Goal: Task Accomplishment & Management: Manage account settings

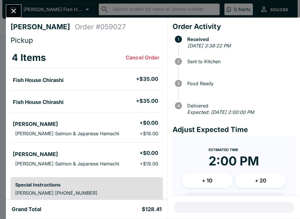
scroll to position [9, 0]
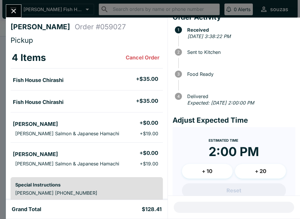
click at [16, 16] on button "Close" at bounding box center [13, 11] width 15 height 13
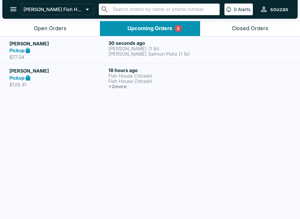
click at [118, 47] on p "[PERSON_NAME] (1 lb)" at bounding box center [156, 48] width 97 height 5
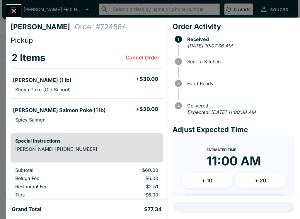
click at [10, 10] on icon "Close" at bounding box center [14, 11] width 8 height 8
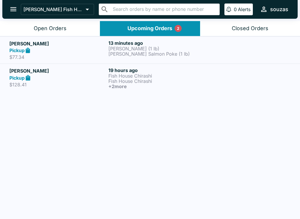
click at [262, 59] on div at bounding box center [249, 50] width 83 height 20
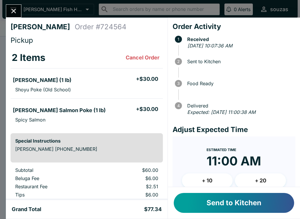
click at [11, 11] on icon "Close" at bounding box center [14, 11] width 8 height 8
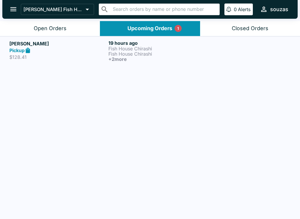
click at [32, 28] on button "Open Orders" at bounding box center [50, 28] width 100 height 15
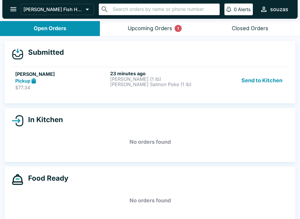
click at [120, 26] on button "Upcoming Orders 1" at bounding box center [150, 28] width 100 height 15
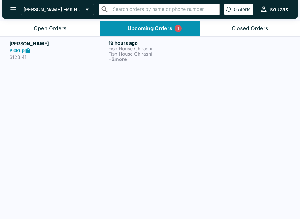
click at [44, 46] on h5 "[PERSON_NAME]" at bounding box center [57, 43] width 97 height 7
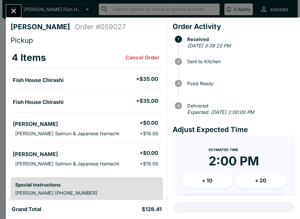
click at [14, 13] on icon "Close" at bounding box center [14, 11] width 8 height 8
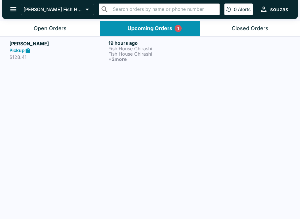
click at [277, 26] on button "Closed Orders" at bounding box center [250, 28] width 100 height 15
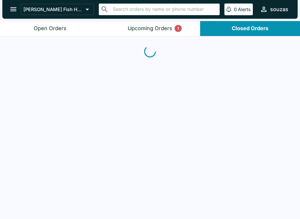
click at [39, 29] on div "Open Orders" at bounding box center [50, 28] width 33 height 7
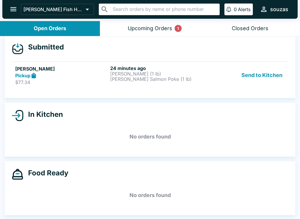
scroll to position [5, 0]
click at [265, 72] on button "Send to Kitchen" at bounding box center [262, 75] width 46 height 20
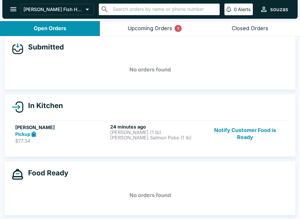
click at [138, 143] on div "24 minutes ago Ahi Poke (1 lb) [PERSON_NAME] Salmon Poke (1 lb)" at bounding box center [156, 134] width 93 height 20
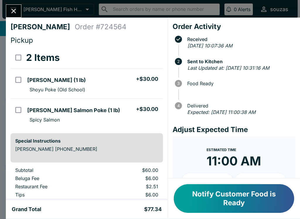
click at [10, 6] on button "Close" at bounding box center [13, 11] width 15 height 13
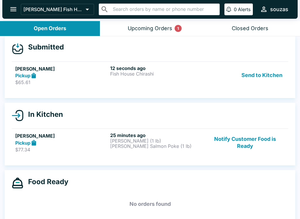
click at [116, 80] on div "12 seconds ago Fish House Chirashi" at bounding box center [156, 75] width 93 height 20
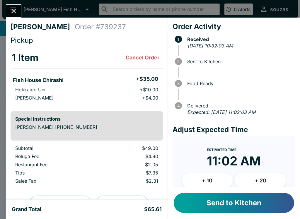
click at [235, 209] on button "Send to Kitchen" at bounding box center [234, 203] width 120 height 20
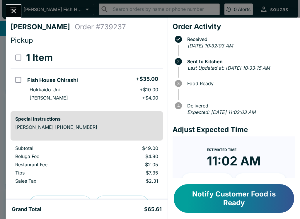
click at [16, 11] on icon "Close" at bounding box center [14, 11] width 8 height 8
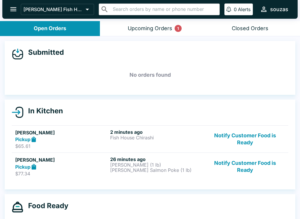
click at [59, 169] on div "Pickup" at bounding box center [61, 167] width 93 height 7
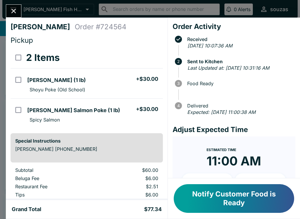
click at [11, 15] on icon "Close" at bounding box center [14, 11] width 8 height 8
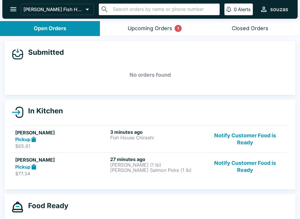
click at [57, 140] on div "Pickup" at bounding box center [61, 139] width 93 height 7
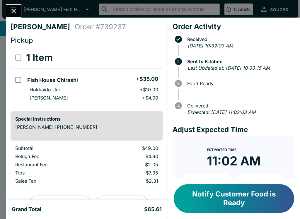
click at [19, 23] on h4 "[PERSON_NAME]" at bounding box center [43, 27] width 64 height 9
click at [16, 13] on icon "Close" at bounding box center [14, 11] width 8 height 8
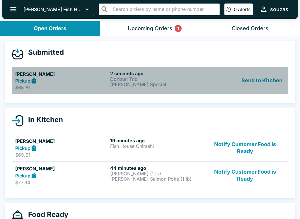
click at [50, 84] on div "[PERSON_NAME] Pickup $65.61" at bounding box center [61, 81] width 93 height 20
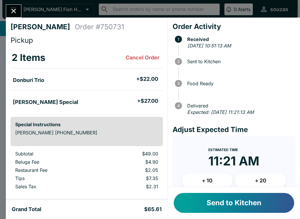
click at [221, 210] on button "Send to Kitchen" at bounding box center [234, 203] width 120 height 20
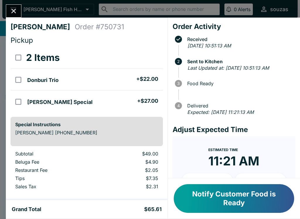
click at [16, 13] on icon "Close" at bounding box center [14, 11] width 8 height 8
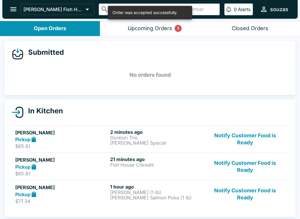
click at [133, 23] on button "Upcoming Orders 1" at bounding box center [150, 28] width 100 height 15
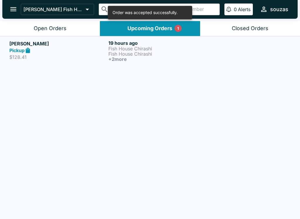
click at [24, 27] on button "Open Orders" at bounding box center [50, 28] width 100 height 15
